Goal: Communication & Community: Share content

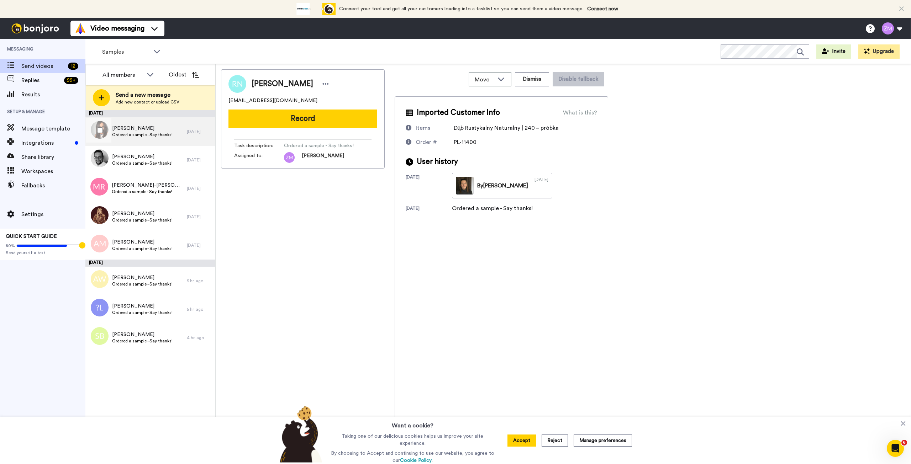
click at [145, 129] on span "Justyna Foks-Czaplicka" at bounding box center [142, 128] width 60 height 7
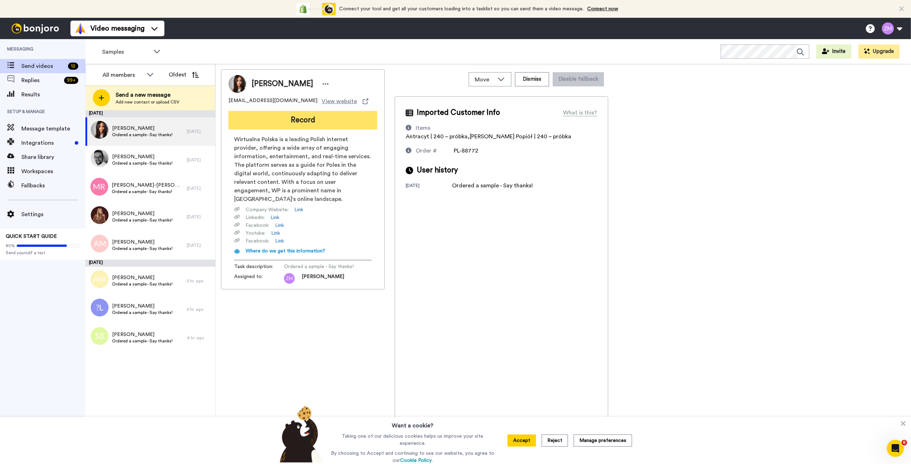
click at [315, 122] on button "Record" at bounding box center [302, 120] width 149 height 19
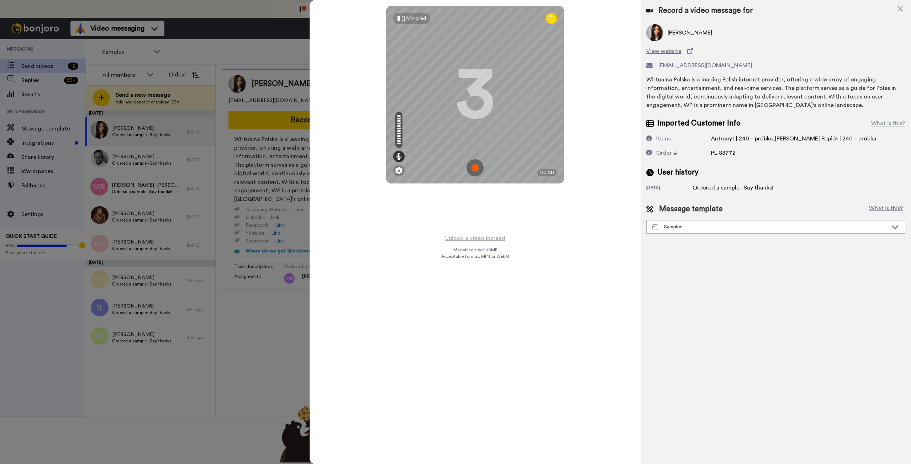
click at [474, 167] on img at bounding box center [474, 167] width 17 height 17
click at [478, 165] on img at bounding box center [474, 167] width 17 height 17
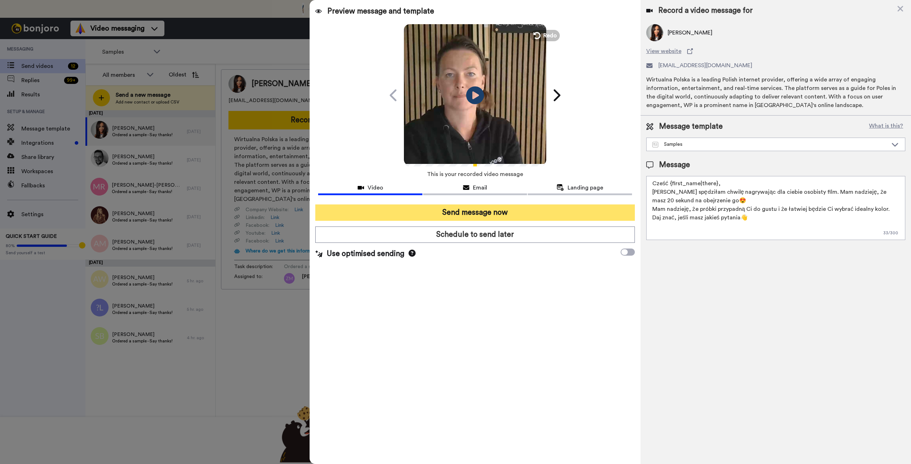
click at [559, 210] on button "Send message now" at bounding box center [474, 213] width 319 height 16
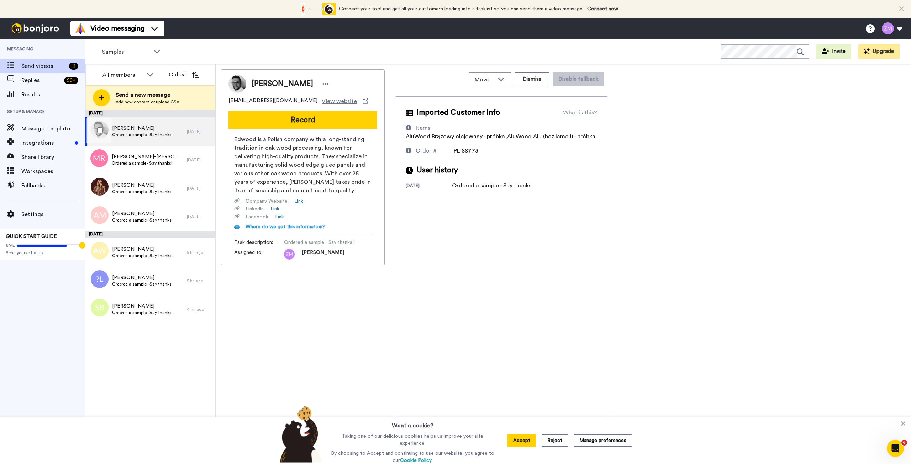
click at [158, 129] on span "Bartosz Jasieńczuk" at bounding box center [142, 128] width 60 height 7
click at [315, 123] on button "Record" at bounding box center [302, 120] width 149 height 19
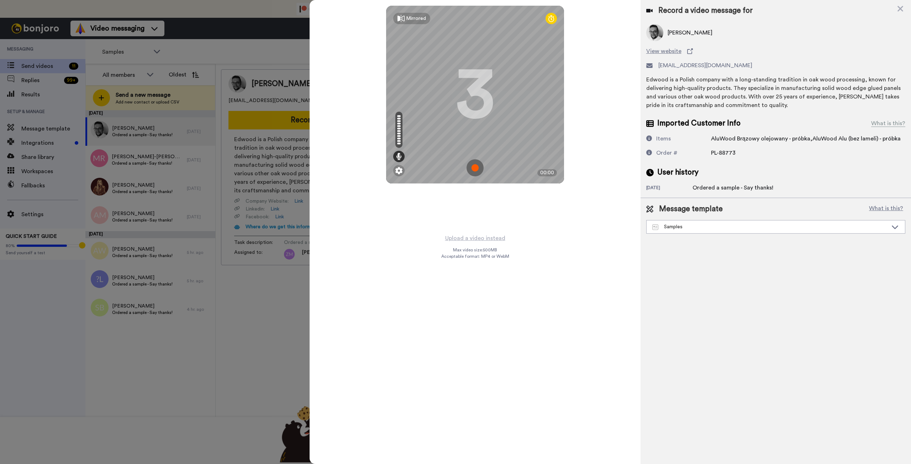
click at [474, 169] on img at bounding box center [474, 167] width 17 height 17
click at [474, 168] on img at bounding box center [474, 167] width 17 height 17
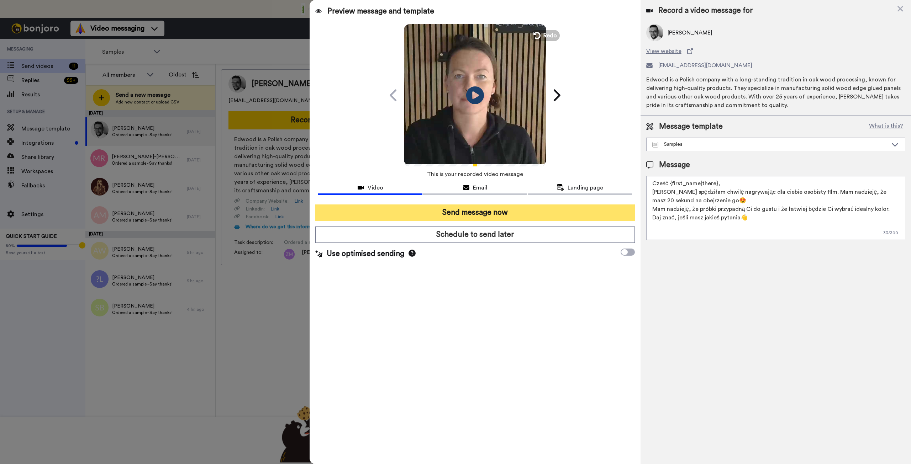
click at [561, 213] on button "Send message now" at bounding box center [474, 213] width 319 height 16
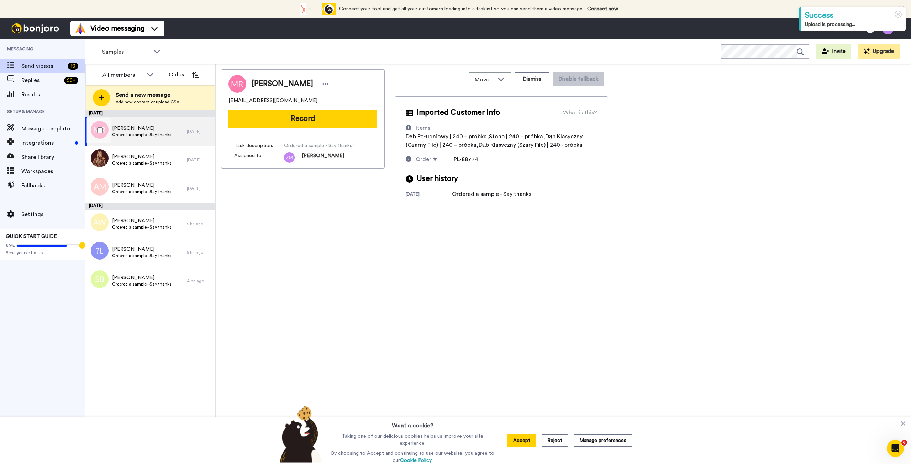
click at [126, 131] on span "[PERSON_NAME]-[PERSON_NAME]" at bounding box center [142, 128] width 60 height 7
click at [310, 123] on button "Record" at bounding box center [302, 119] width 149 height 19
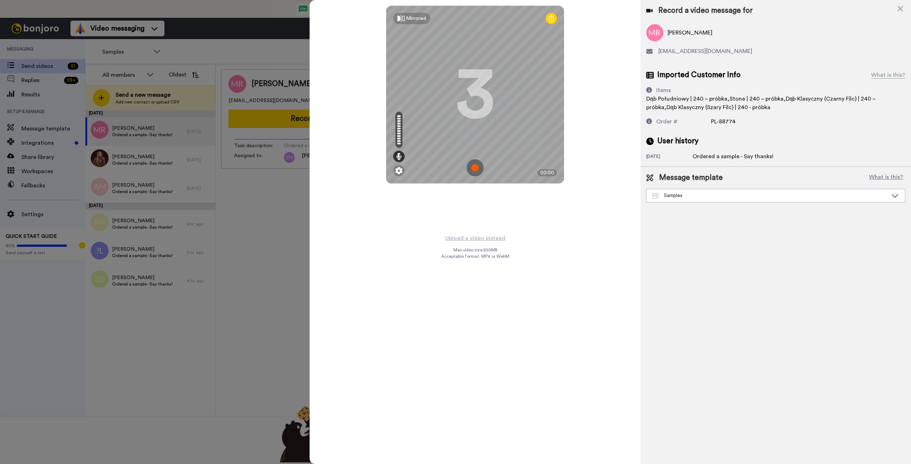
click at [473, 168] on img at bounding box center [474, 167] width 17 height 17
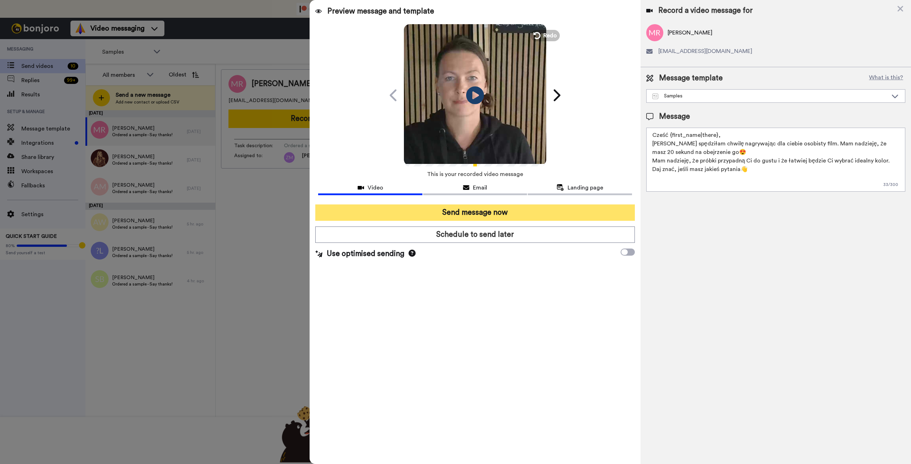
click at [505, 216] on button "Send message now" at bounding box center [474, 213] width 319 height 16
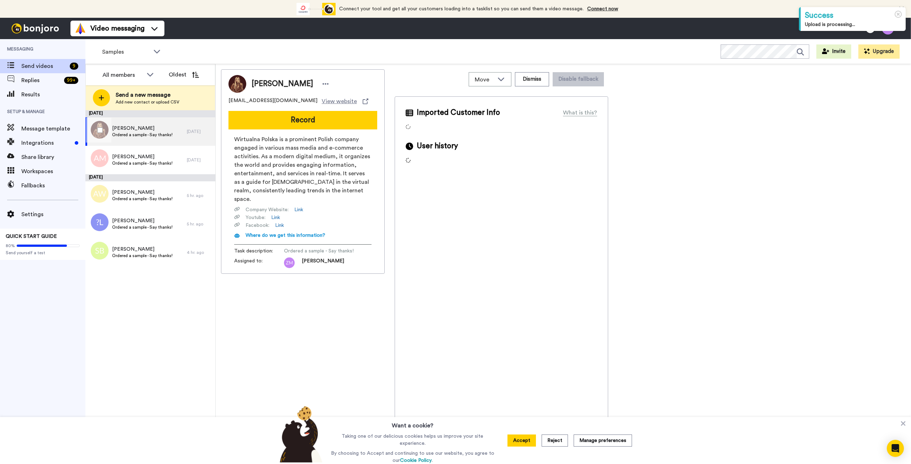
click at [158, 133] on span "Ordered a sample - Say thanks!" at bounding box center [142, 135] width 60 height 6
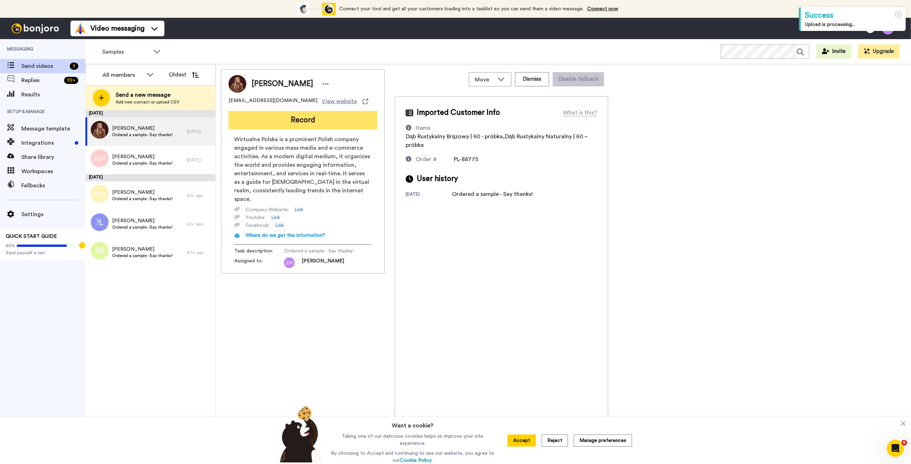
click at [301, 120] on button "Record" at bounding box center [302, 120] width 149 height 19
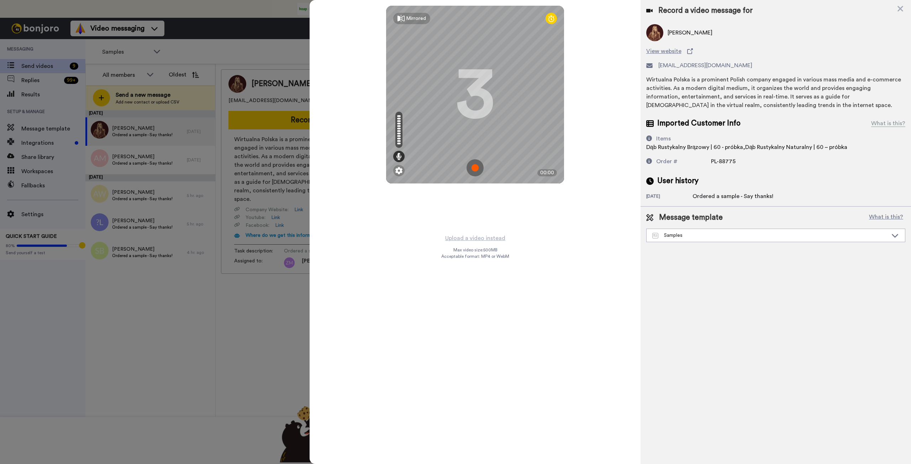
click at [472, 167] on img at bounding box center [474, 167] width 17 height 17
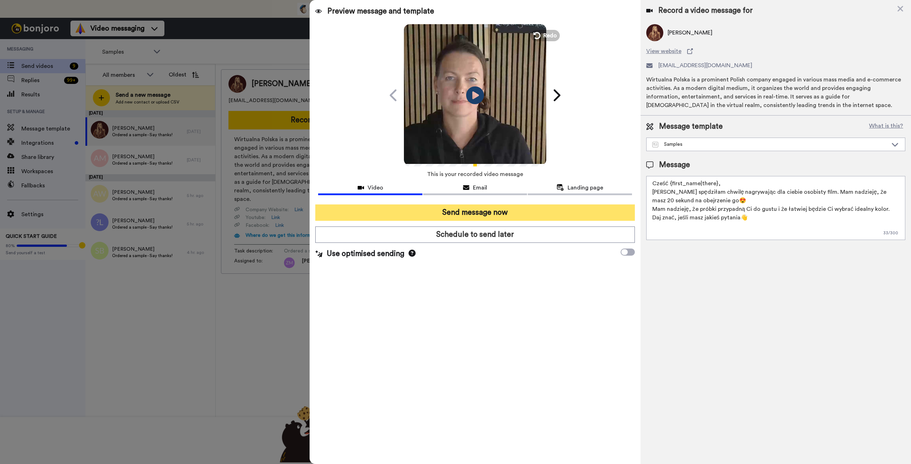
click at [519, 215] on button "Send message now" at bounding box center [474, 213] width 319 height 16
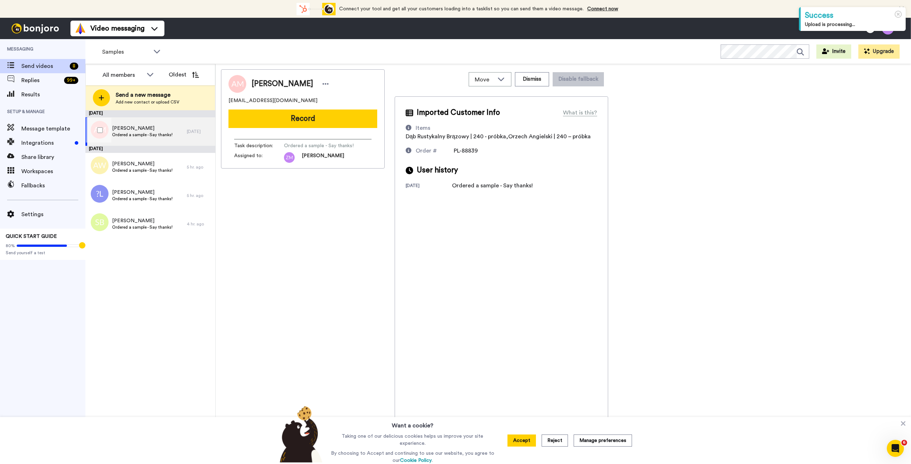
click at [158, 133] on span "Ordered a sample - Say thanks!" at bounding box center [142, 135] width 60 height 6
click at [311, 116] on button "Record" at bounding box center [302, 119] width 149 height 19
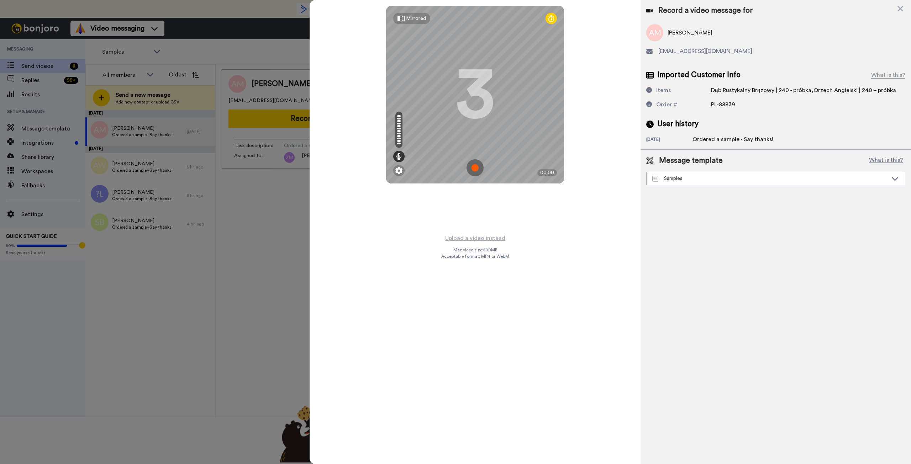
click at [476, 167] on img at bounding box center [474, 167] width 17 height 17
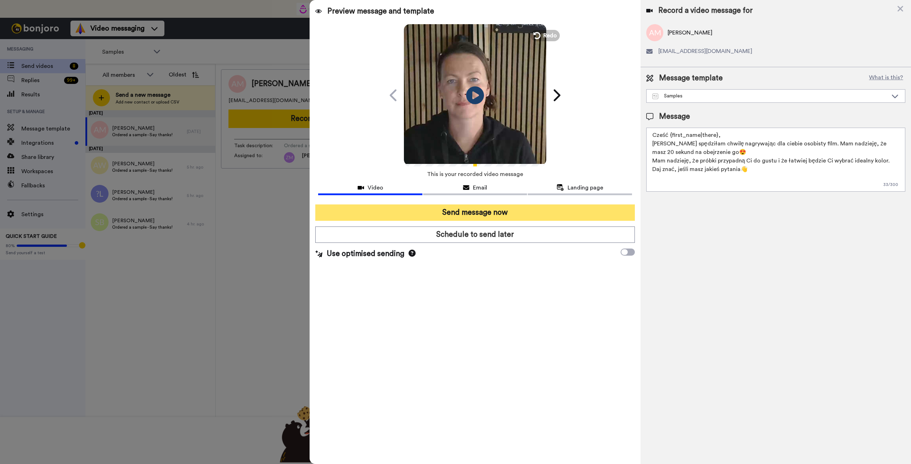
click at [540, 216] on button "Send message now" at bounding box center [474, 213] width 319 height 16
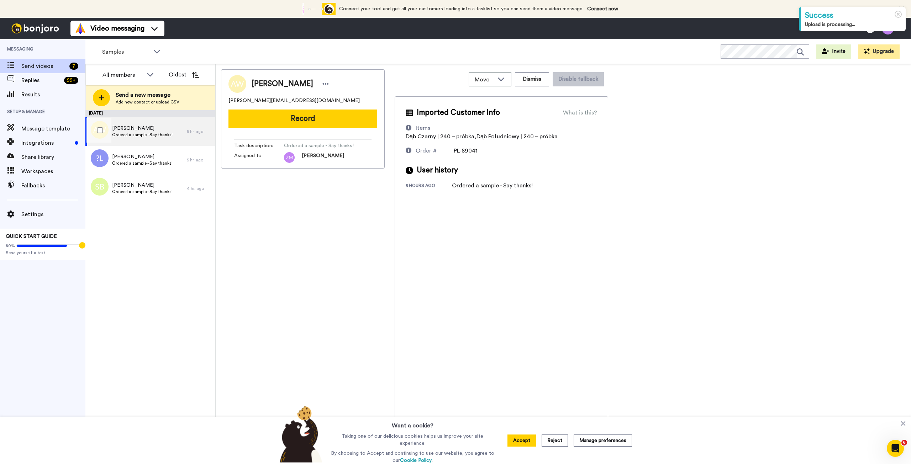
click at [165, 128] on span "[PERSON_NAME]" at bounding box center [142, 128] width 60 height 7
click at [313, 126] on button "Record" at bounding box center [302, 119] width 149 height 19
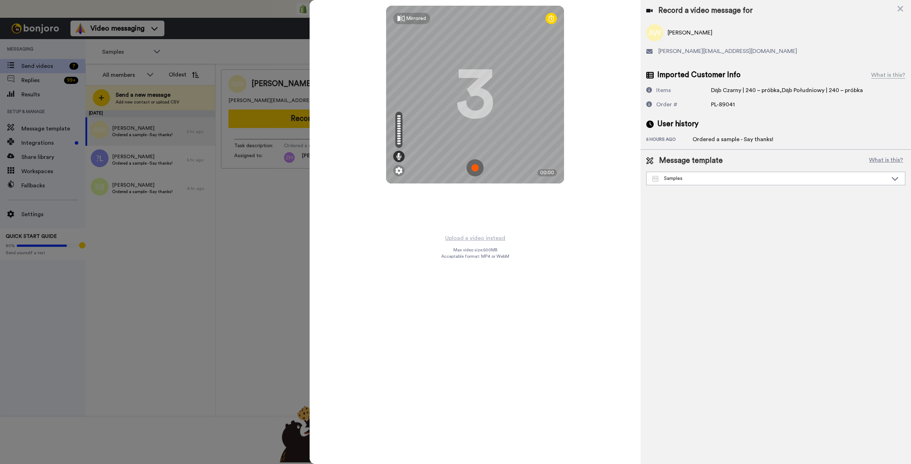
click at [474, 167] on img at bounding box center [474, 167] width 17 height 17
click at [473, 166] on img at bounding box center [474, 167] width 17 height 17
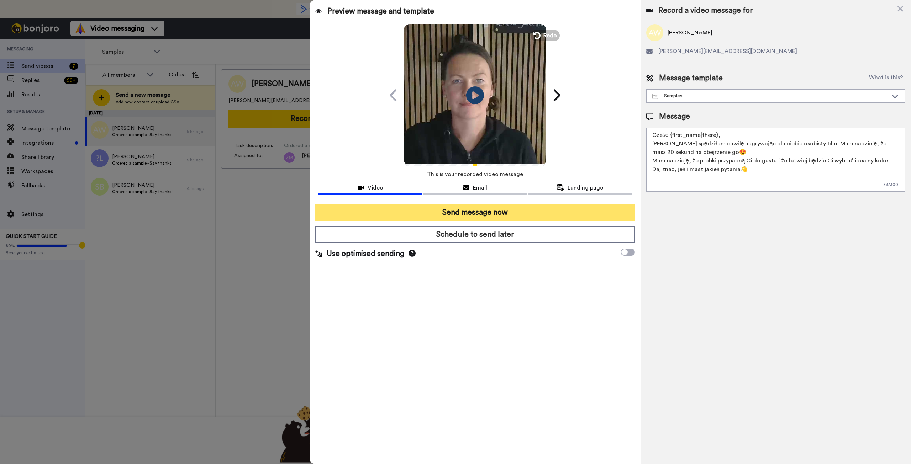
click at [548, 215] on button "Send message now" at bounding box center [474, 213] width 319 height 16
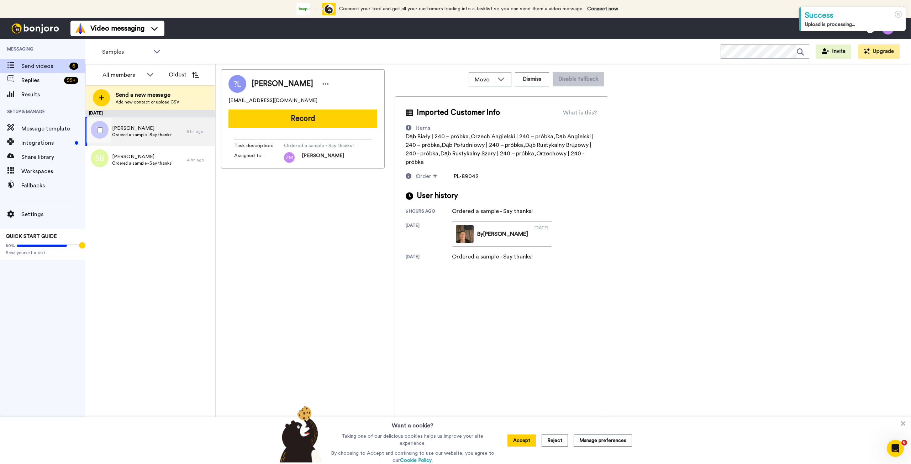
click at [174, 132] on div "Łukasz Lipski Ordered a sample - Say thanks!" at bounding box center [135, 131] width 101 height 28
click at [324, 120] on button "Record" at bounding box center [302, 119] width 149 height 19
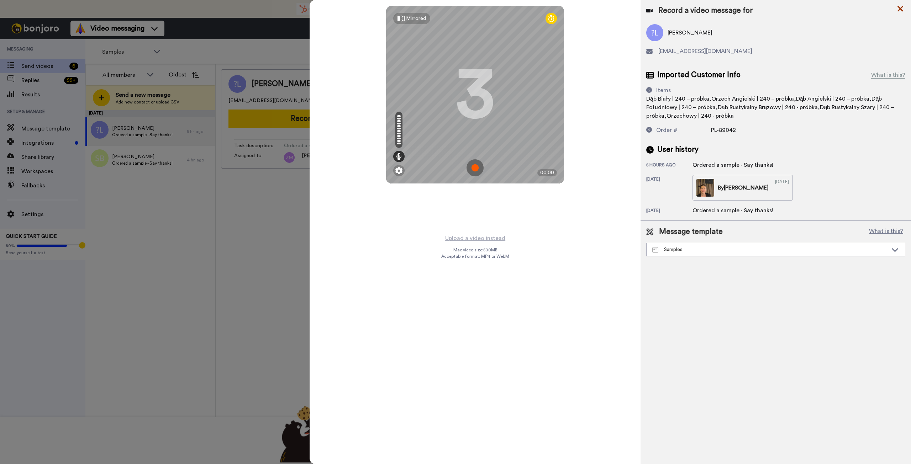
click at [901, 9] on icon at bounding box center [900, 9] width 6 height 6
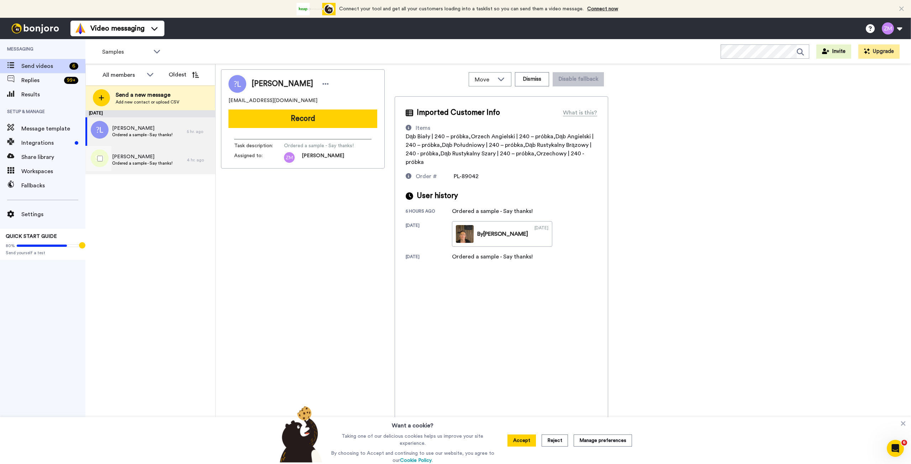
click at [130, 154] on span "Sebastian Bagiński" at bounding box center [142, 156] width 60 height 7
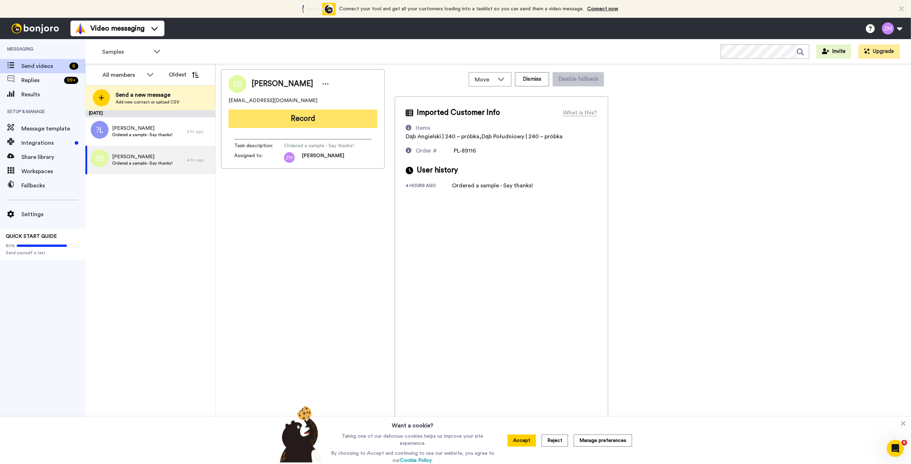
click at [350, 120] on button "Record" at bounding box center [302, 119] width 149 height 19
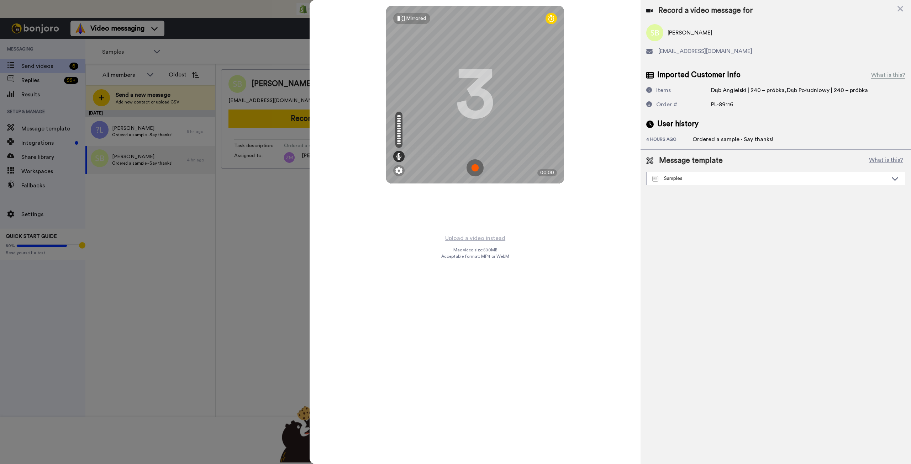
click at [474, 169] on img at bounding box center [474, 167] width 17 height 17
click at [472, 169] on img at bounding box center [474, 167] width 17 height 17
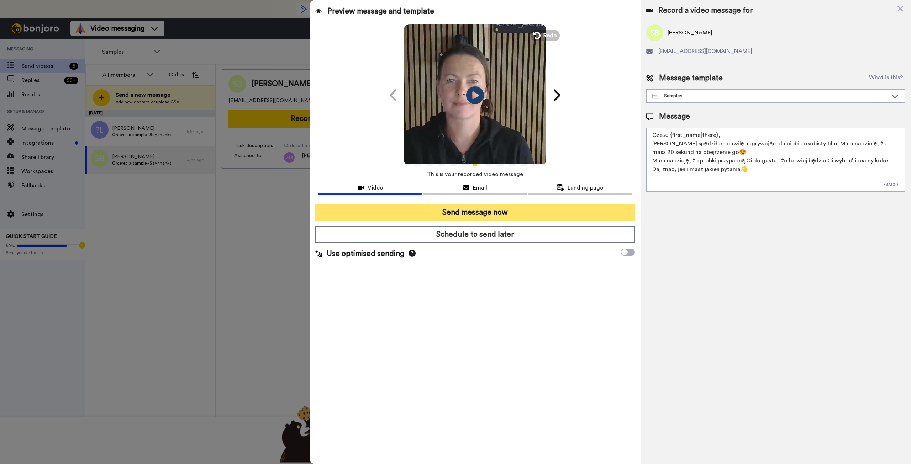
click at [541, 218] on button "Send message now" at bounding box center [474, 213] width 319 height 16
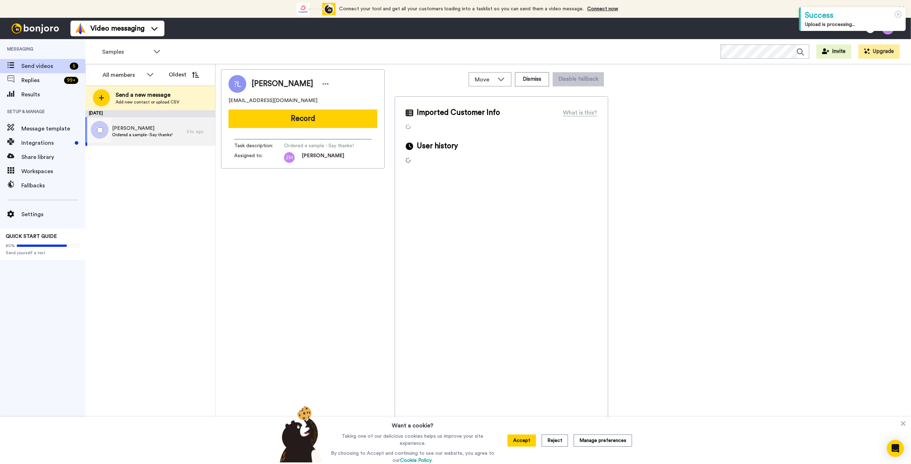
click at [170, 131] on span "[PERSON_NAME]" at bounding box center [142, 128] width 60 height 7
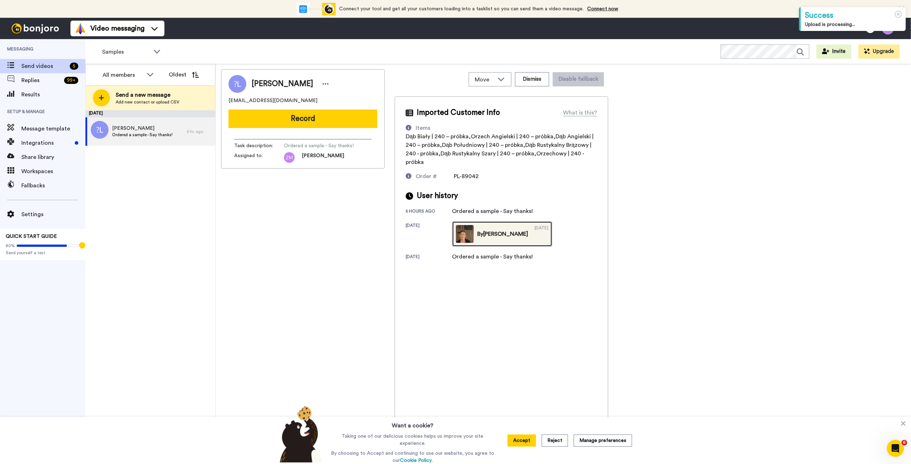
click at [467, 234] on img at bounding box center [465, 234] width 18 height 18
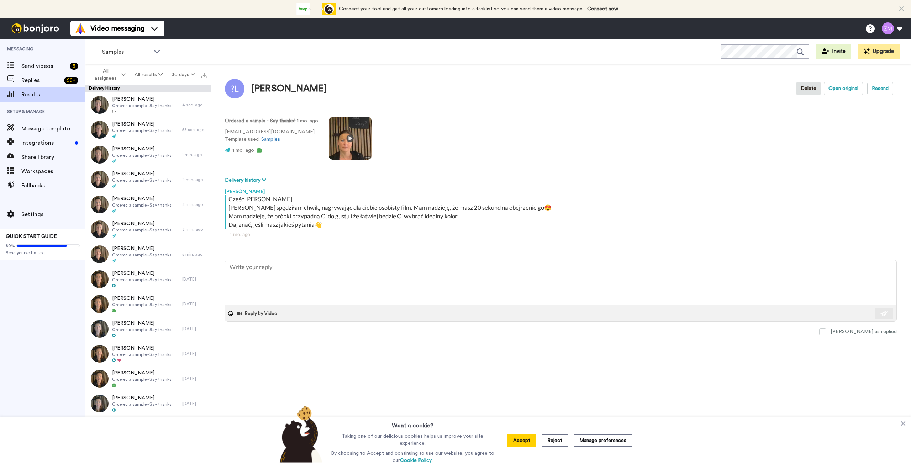
click at [351, 138] on video at bounding box center [350, 138] width 43 height 43
click at [354, 137] on video at bounding box center [350, 138] width 43 height 43
click at [153, 52] on span "You are currently in Video messaging . Click me to switch to a different produc…" at bounding box center [117, 55] width 72 height 16
click at [190, 32] on div "Video messaging Switch to Video messaging Testimonials Try me for free! Setting…" at bounding box center [490, 28] width 840 height 21
click at [152, 49] on div "Samples" at bounding box center [131, 52] width 70 height 14
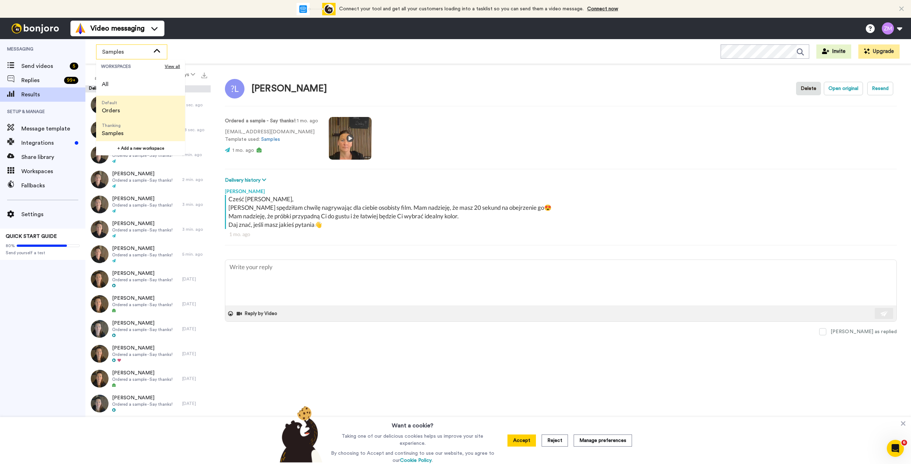
click at [123, 100] on span "Default Orders" at bounding box center [111, 107] width 30 height 23
type textarea "x"
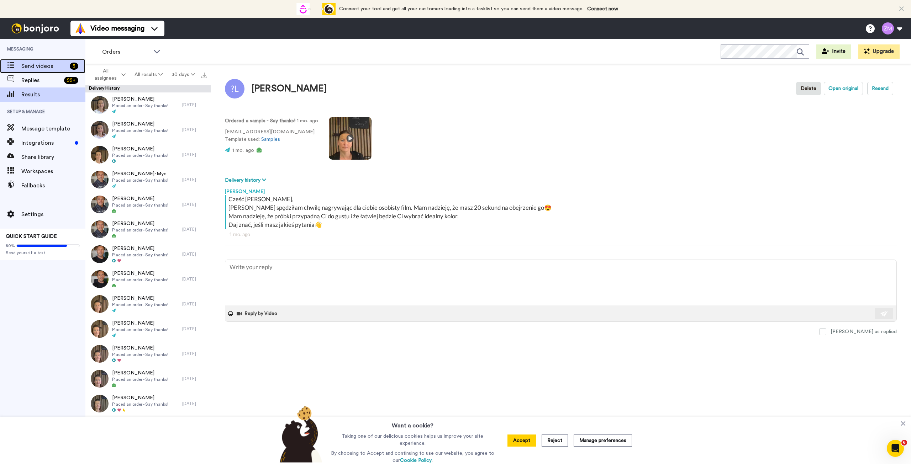
click at [32, 64] on span "Send videos" at bounding box center [44, 66] width 46 height 9
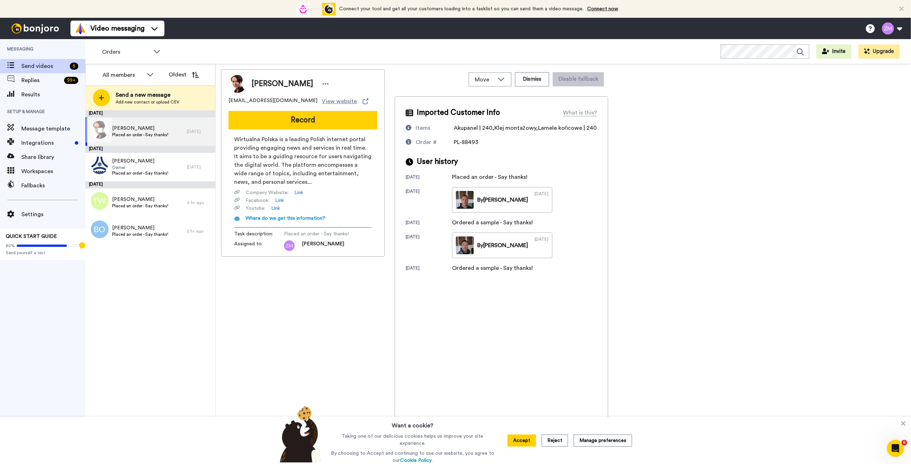
click at [146, 132] on span "Placed an order - Say thanks!" at bounding box center [140, 135] width 56 height 6
click at [149, 125] on span "[PERSON_NAME]" at bounding box center [140, 128] width 56 height 7
drag, startPoint x: 261, startPoint y: 101, endPoint x: 228, endPoint y: 100, distance: 33.5
click at [228, 100] on div "[PERSON_NAME] [EMAIL_ADDRESS][DOMAIN_NAME] View website Record Wirtualna Polska…" at bounding box center [303, 163] width 164 height 188
copy span "[EMAIL_ADDRESS][DOMAIN_NAME]"
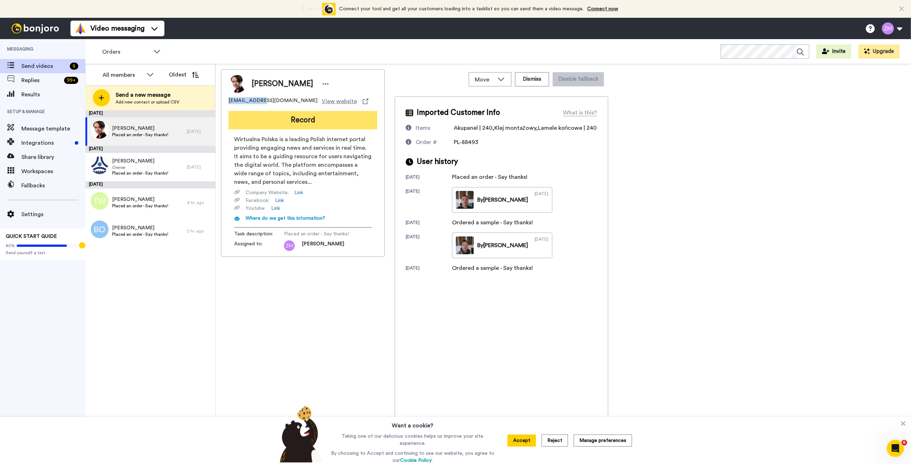
click at [317, 124] on button "Record" at bounding box center [302, 120] width 149 height 19
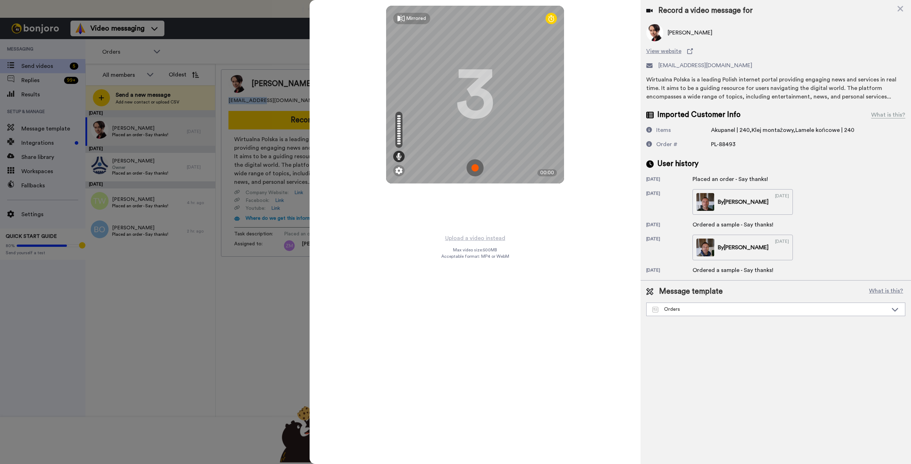
click at [474, 167] on img at bounding box center [474, 167] width 17 height 17
click at [471, 170] on img at bounding box center [474, 167] width 17 height 17
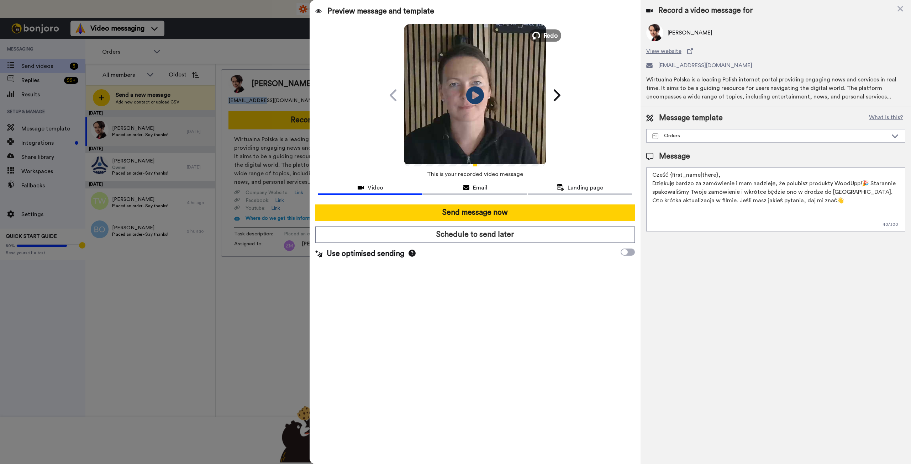
click at [540, 37] on button "Redo" at bounding box center [545, 35] width 32 height 12
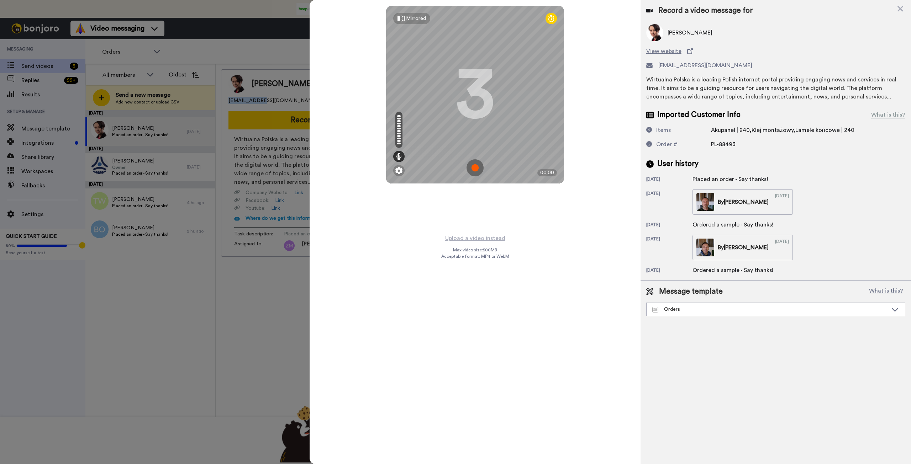
click at [475, 168] on img at bounding box center [474, 167] width 17 height 17
click at [477, 166] on img at bounding box center [474, 167] width 17 height 17
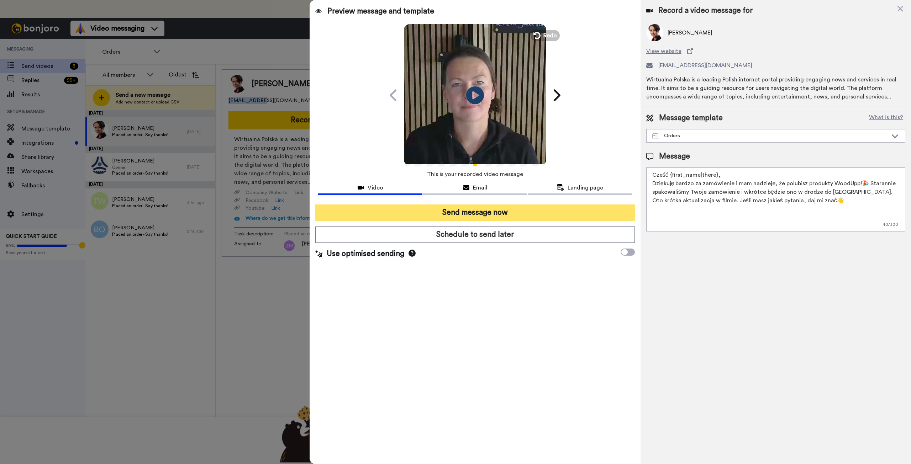
click at [516, 213] on button "Send message now" at bounding box center [474, 213] width 319 height 16
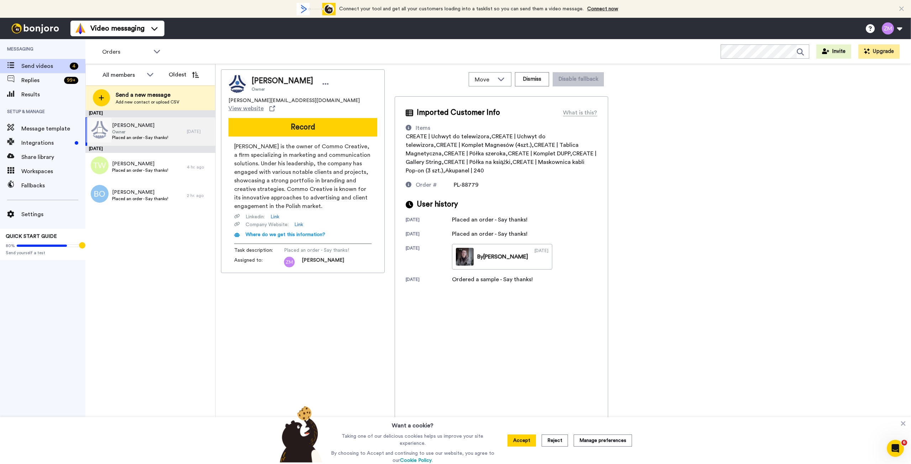
click at [146, 133] on span "Owner" at bounding box center [140, 132] width 56 height 6
click at [465, 248] on img at bounding box center [465, 257] width 18 height 18
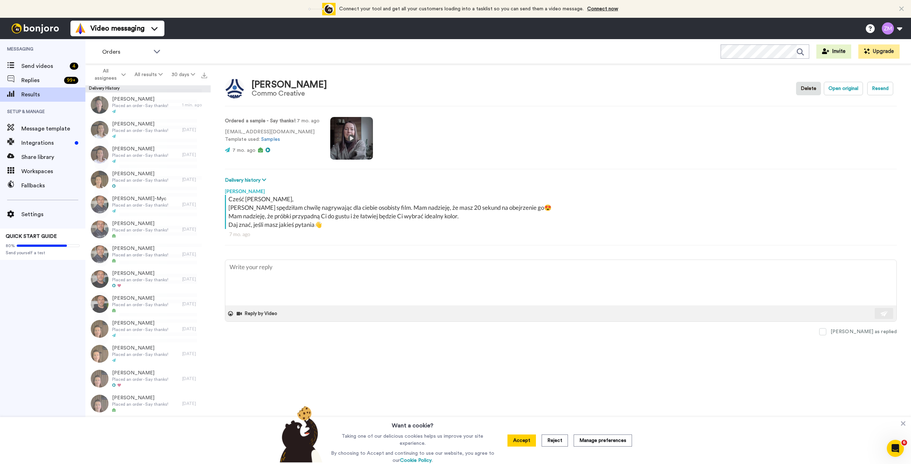
type textarea "x"
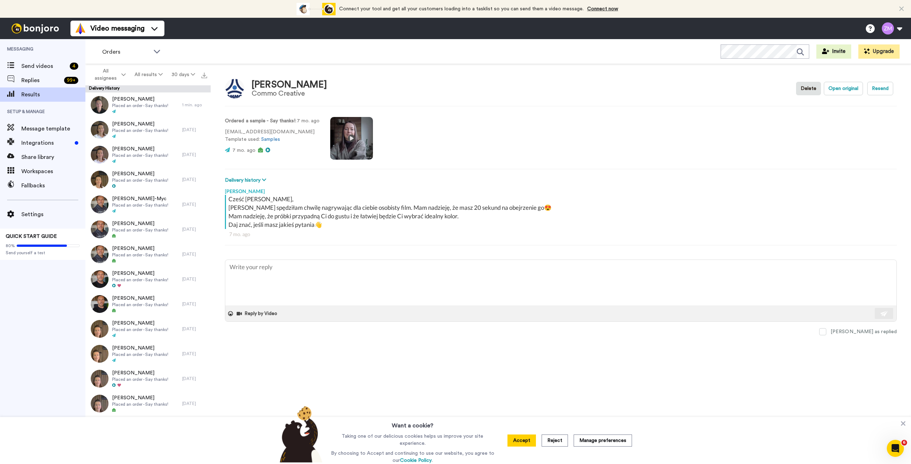
click at [352, 137] on video at bounding box center [351, 138] width 43 height 43
click at [354, 140] on video at bounding box center [351, 138] width 43 height 43
